Goal: Information Seeking & Learning: Learn about a topic

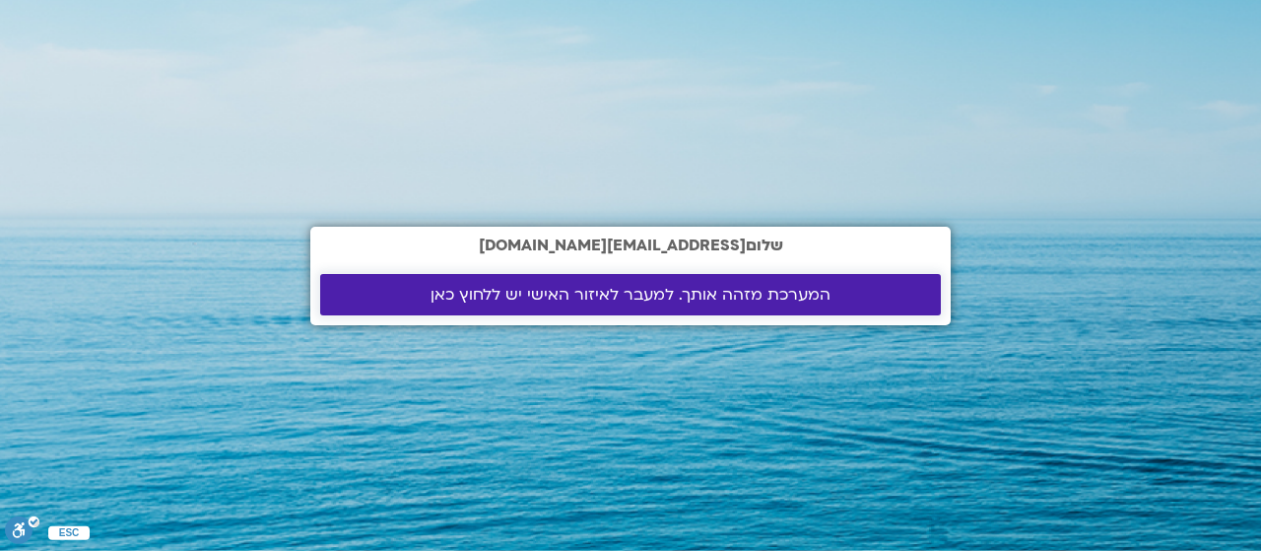
click at [821, 286] on span "המערכת מזהה אותך. למעבר לאיזור האישי יש ללחוץ כאן" at bounding box center [631, 295] width 400 height 18
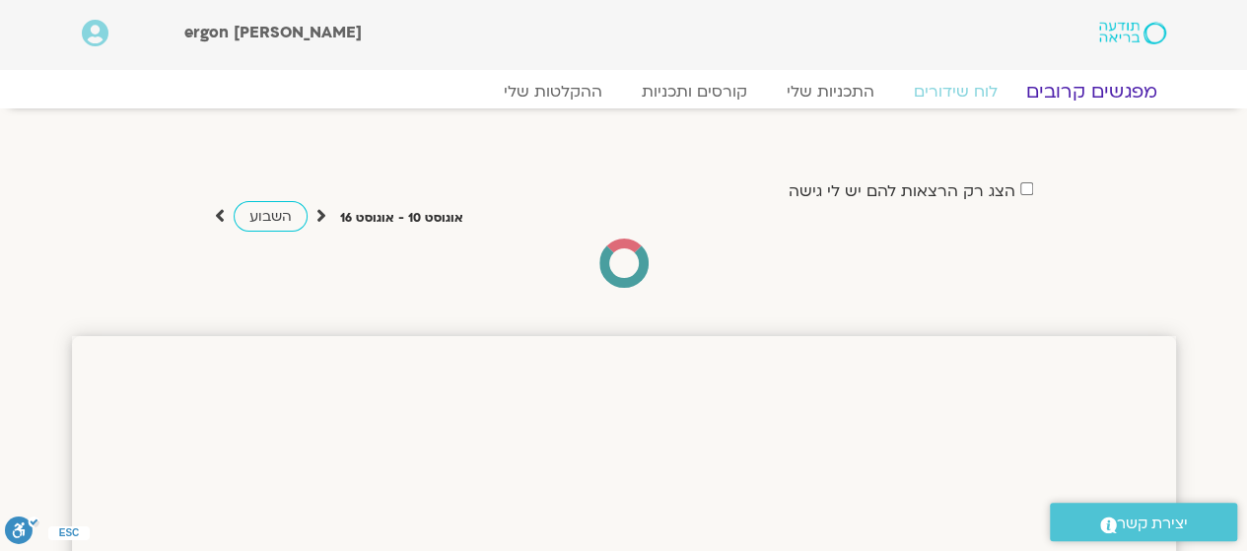
click at [1127, 88] on link "מפגשים קרובים" at bounding box center [1090, 92] width 178 height 24
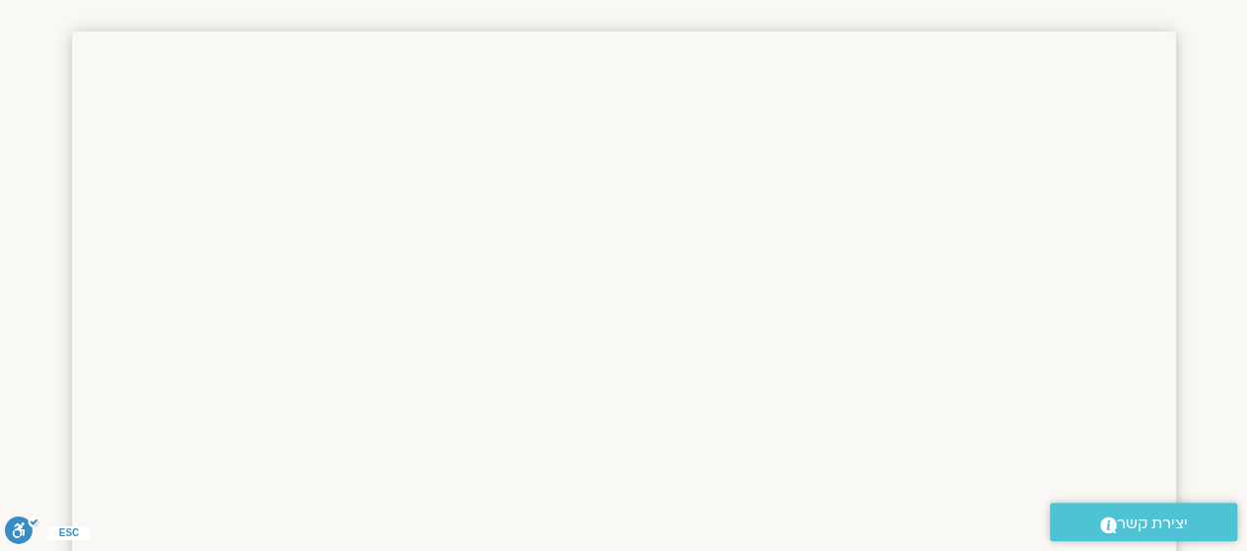
scroll to position [394, 0]
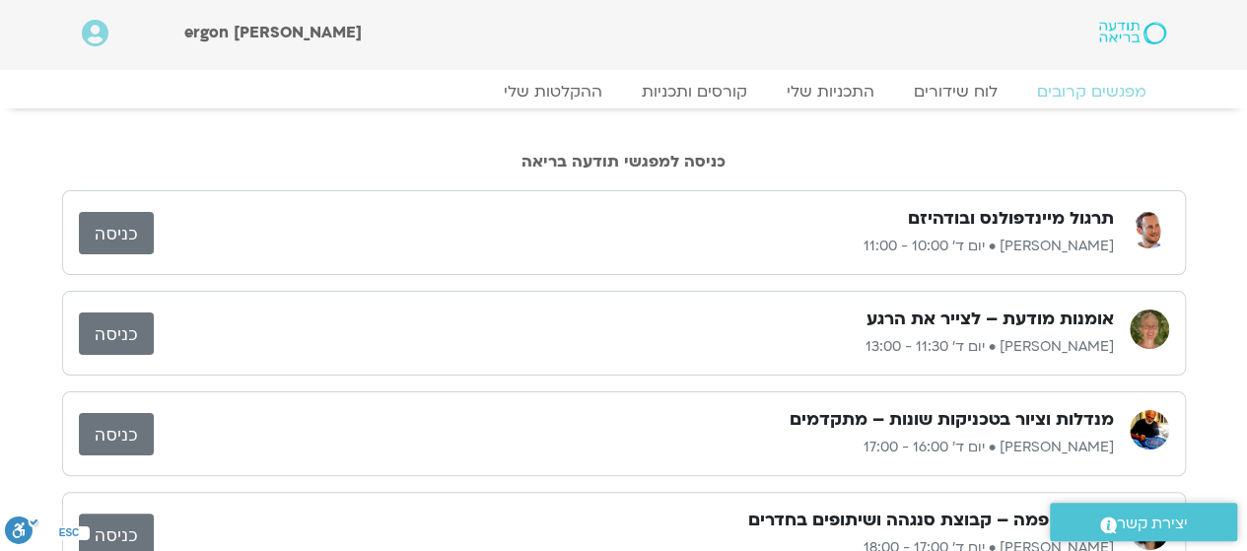
click at [1076, 80] on div "מפגשים קרובים לוח שידורים התכניות שלי קורסים ותכניות ההקלטות שלי מפגשים קרובים …" at bounding box center [623, 89] width 1123 height 38
click at [1075, 92] on link "מפגשים קרובים" at bounding box center [1090, 92] width 178 height 24
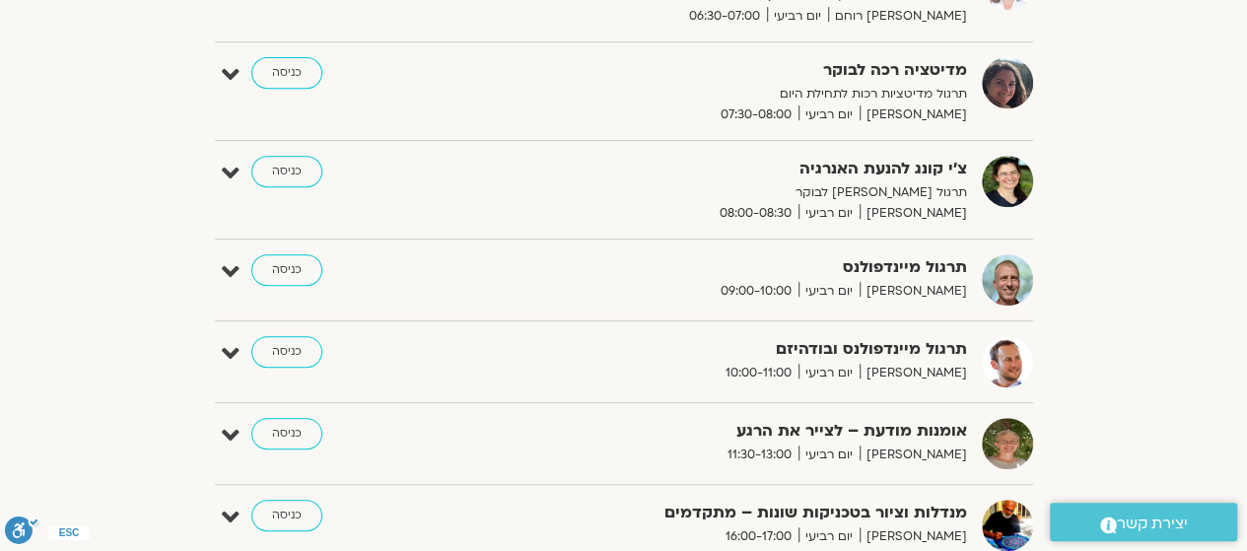
scroll to position [186, 0]
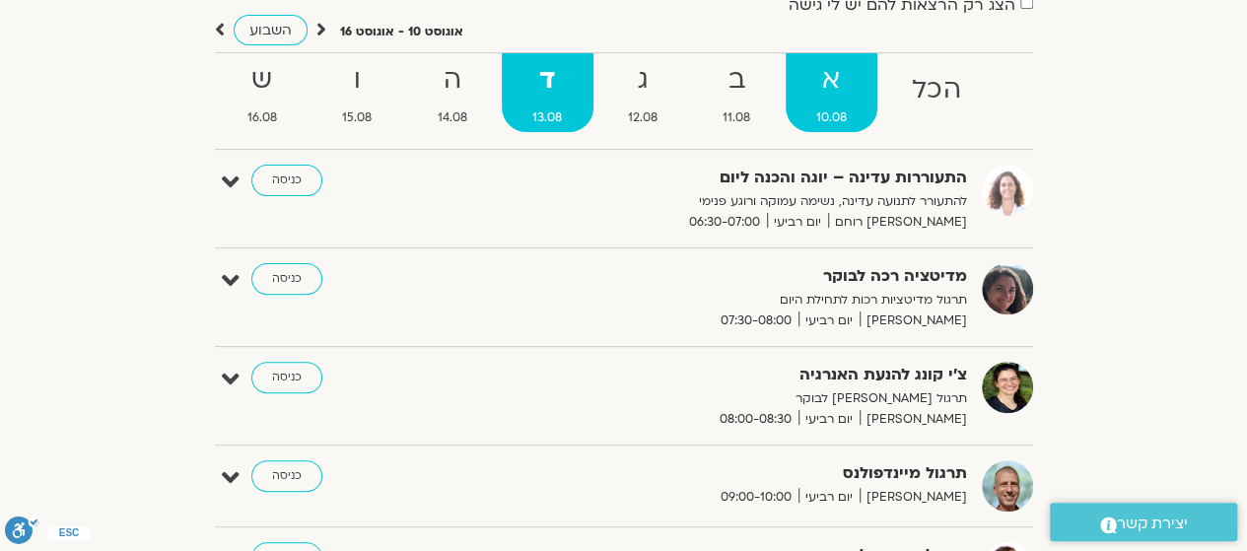
click at [836, 73] on strong "א" at bounding box center [831, 80] width 93 height 44
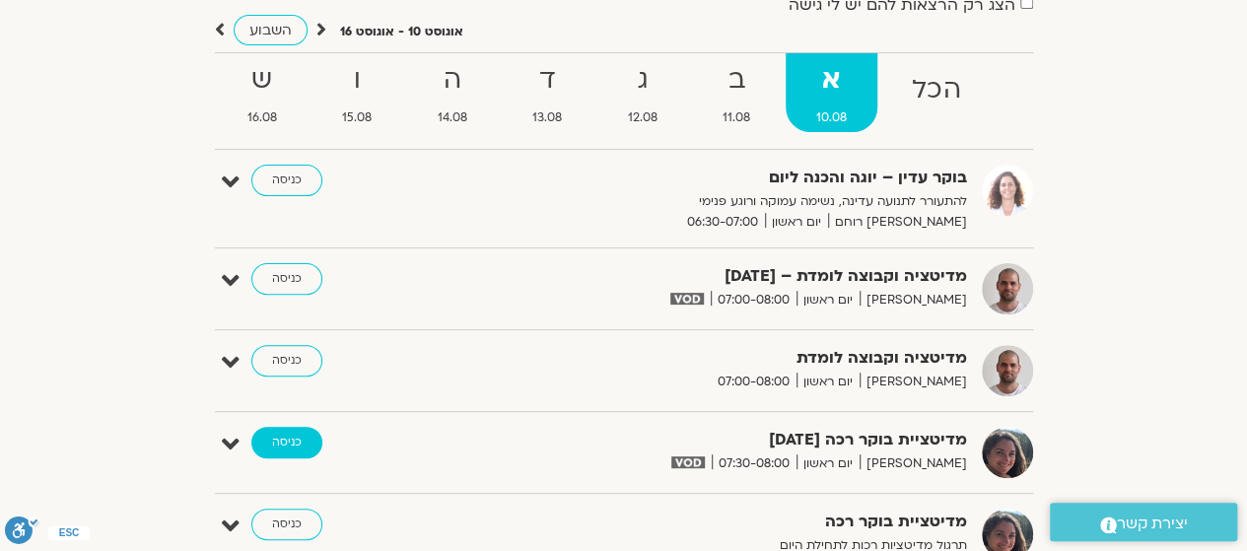
click at [280, 437] on link "כניסה" at bounding box center [286, 443] width 71 height 32
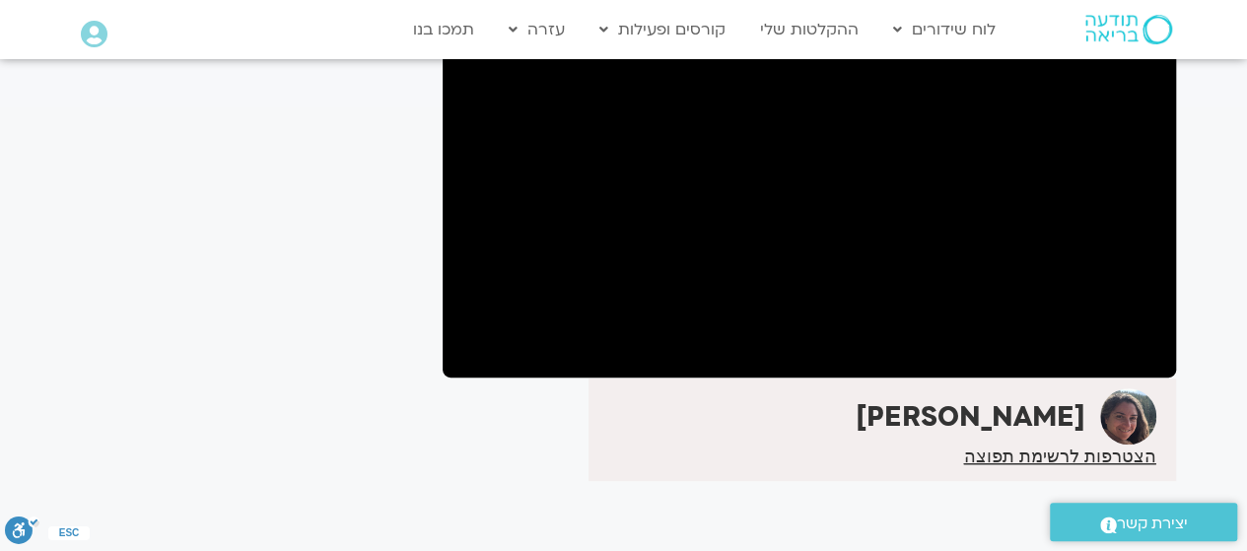
scroll to position [124, 0]
